Goal: Check status: Check status

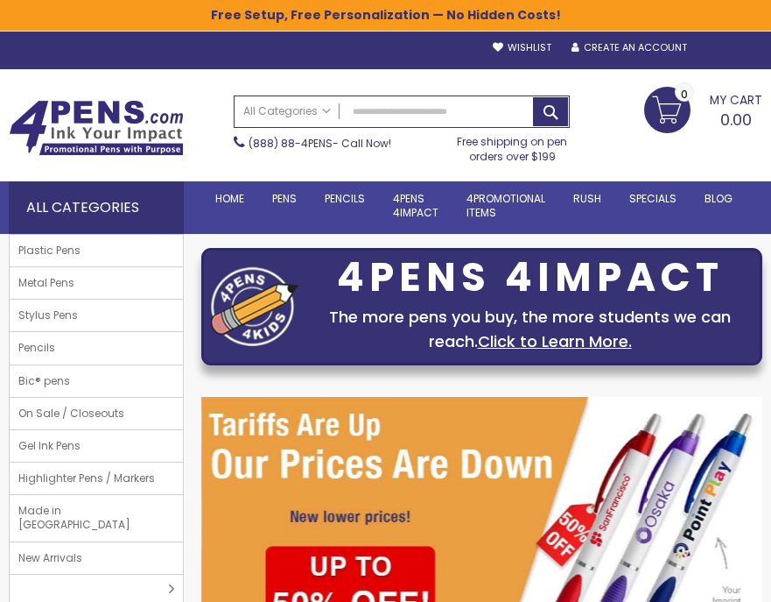
click at [734, 47] on div "Sign In" at bounding box center [734, 48] width 58 height 13
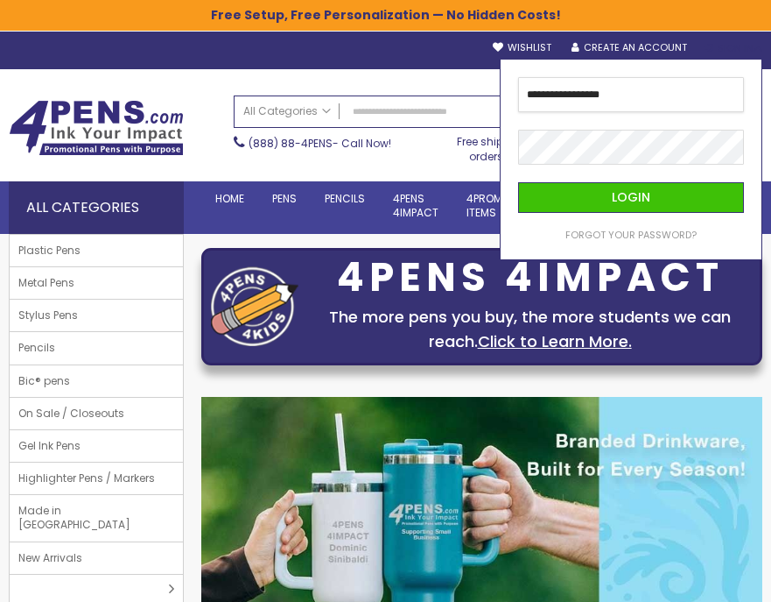
type input "**********"
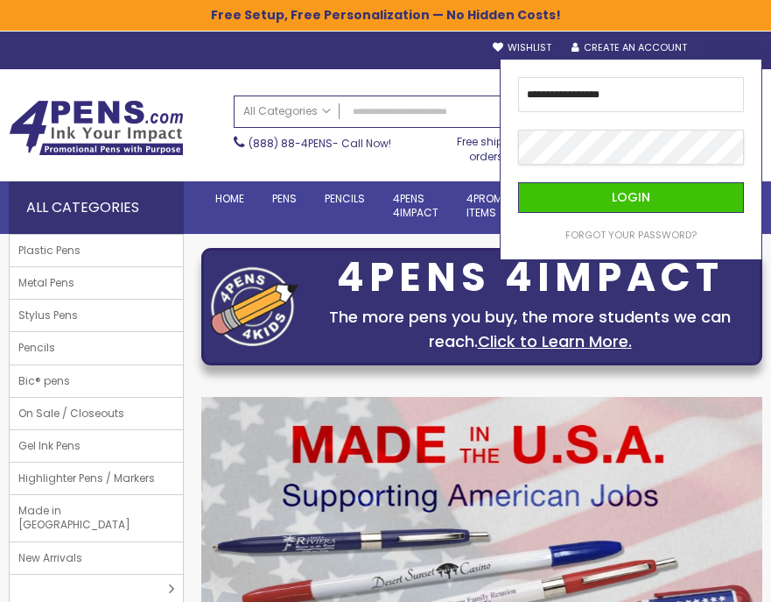
click at [518, 182] on button "Login" at bounding box center [631, 197] width 226 height 31
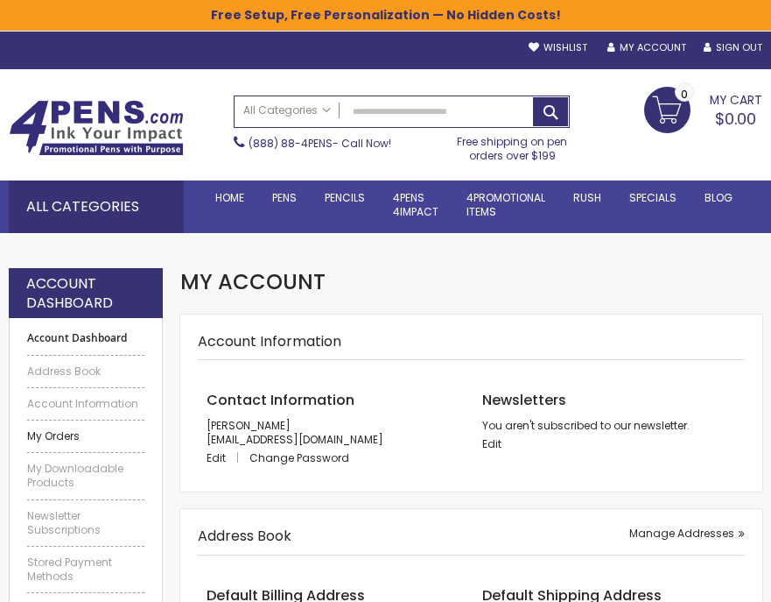
click at [64, 436] on link "My Orders" at bounding box center [85, 436] width 117 height 14
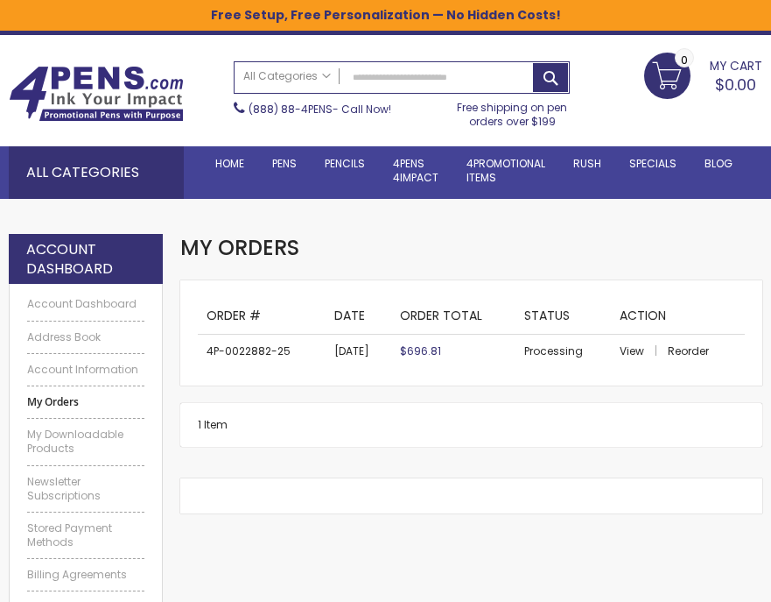
scroll to position [33, 0]
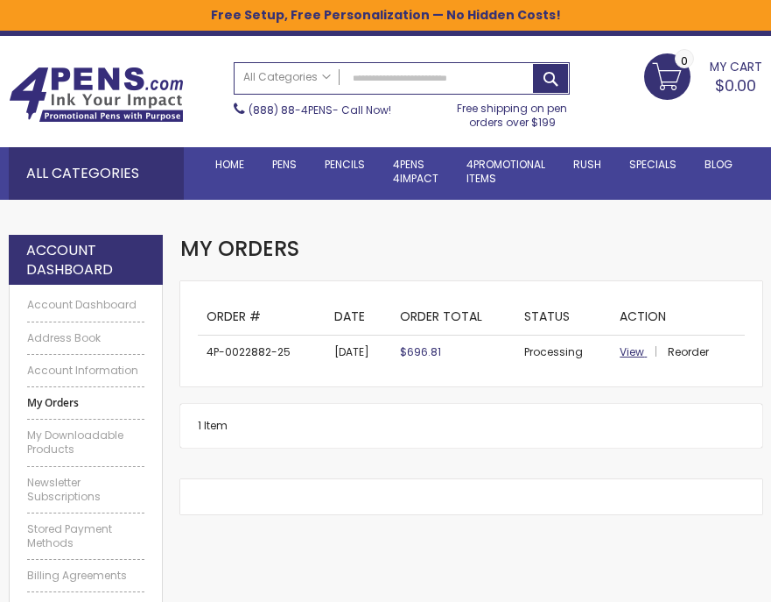
click at [628, 354] on span "View" at bounding box center [632, 351] width 25 height 15
